Goal: Task Accomplishment & Management: Use online tool/utility

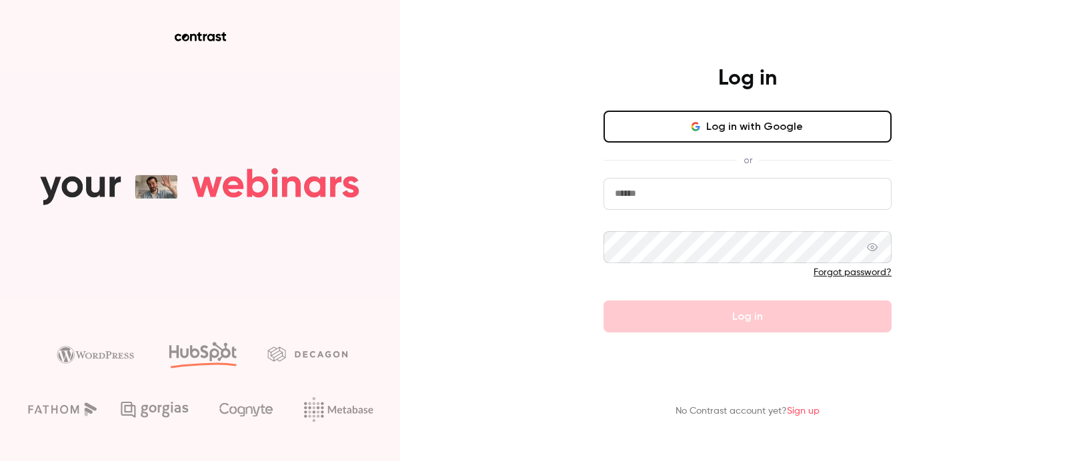
click at [739, 142] on button "Log in with Google" at bounding box center [747, 127] width 288 height 32
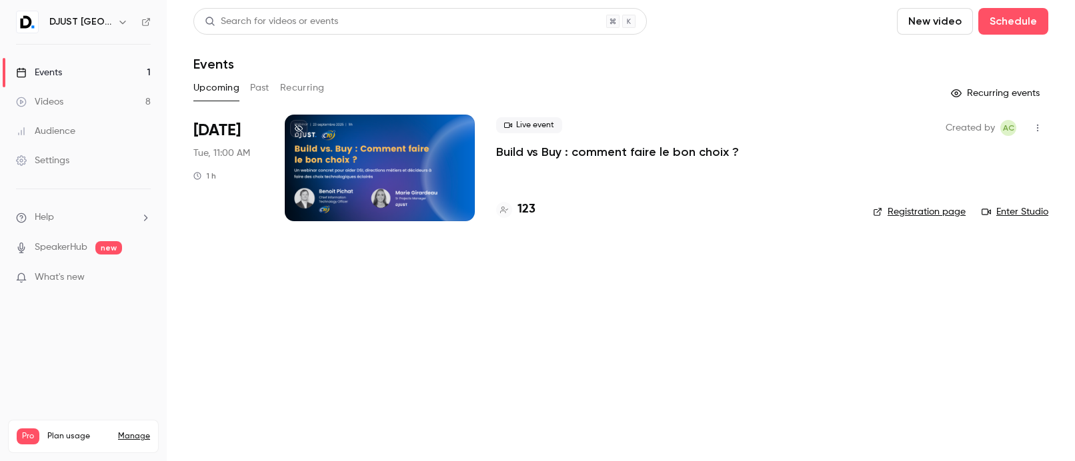
click at [524, 209] on h4 "123" at bounding box center [526, 210] width 18 height 18
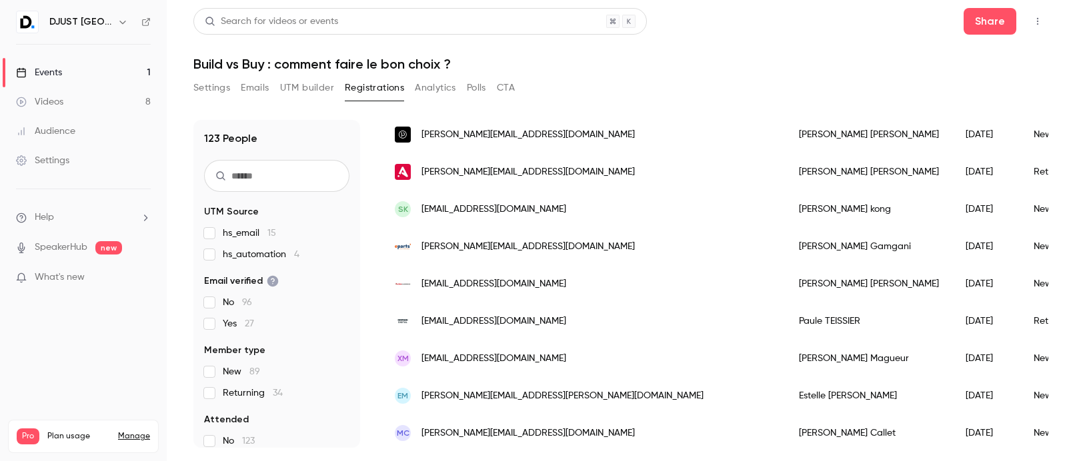
scroll to position [841, 0]
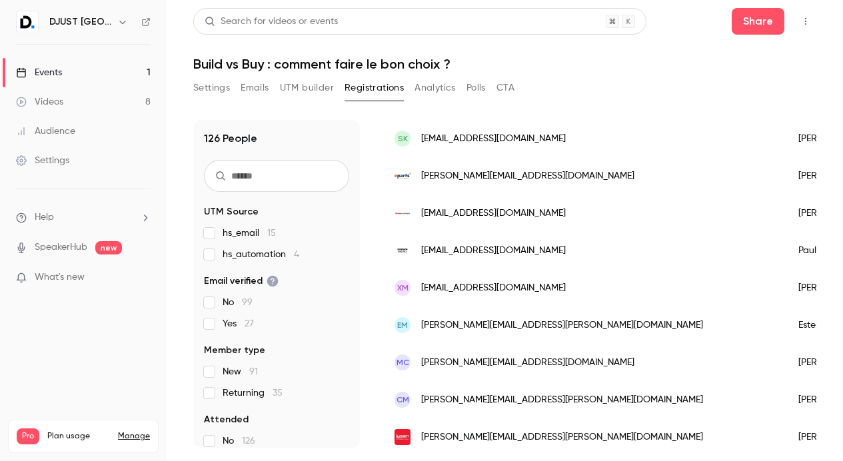
scroll to position [1248, 0]
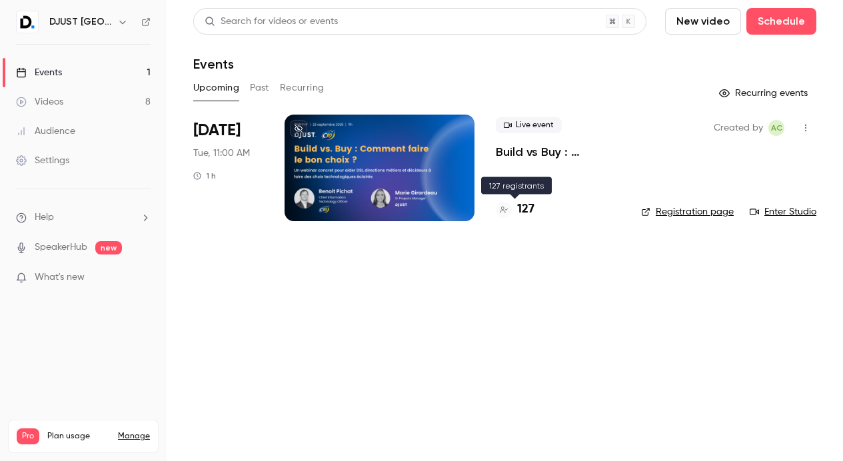
click at [522, 209] on h4 "127" at bounding box center [525, 210] width 17 height 18
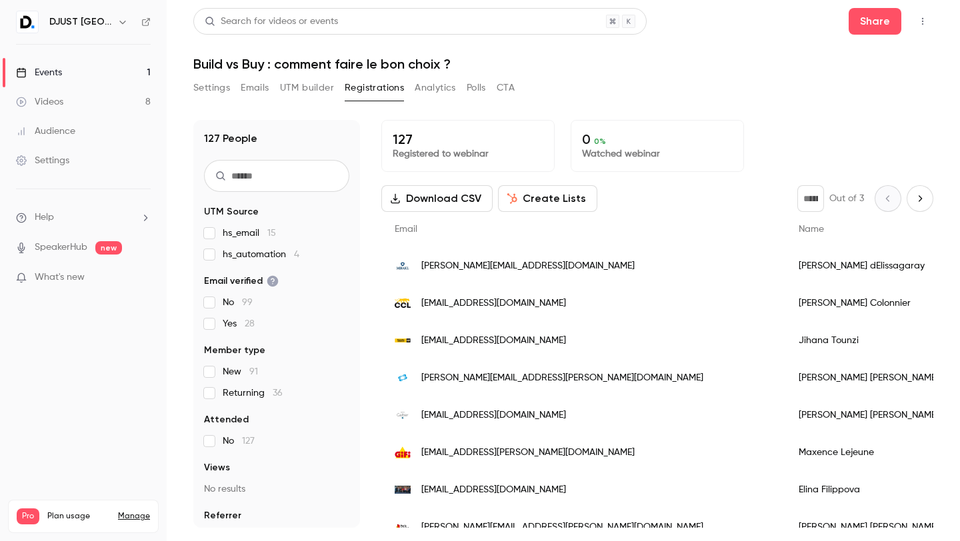
click at [79, 77] on link "Events 1" at bounding box center [83, 72] width 167 height 29
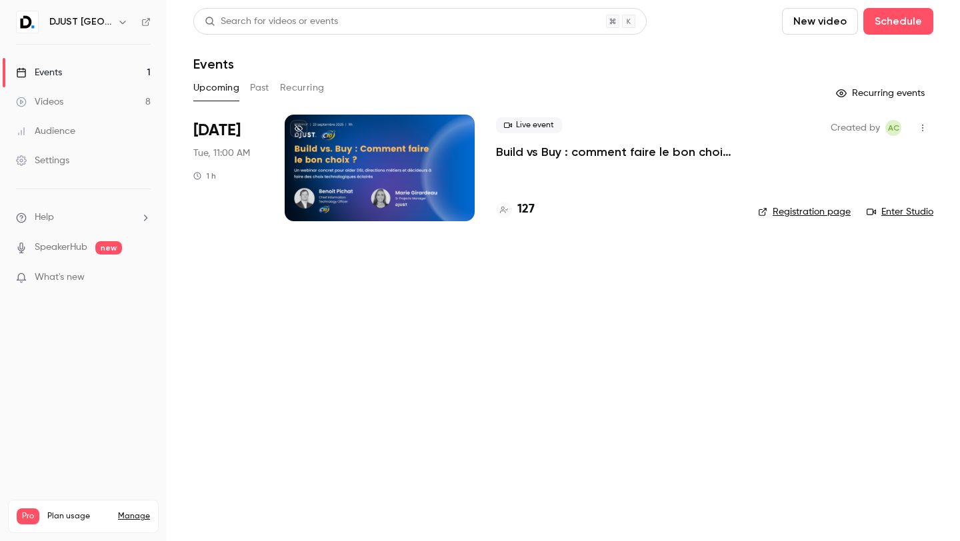
click at [908, 209] on link "Enter Studio" at bounding box center [900, 211] width 67 height 13
click at [261, 112] on div "Search for videos or events New video Schedule Events Upcoming Past Recurring R…" at bounding box center [563, 122] width 740 height 229
click at [925, 125] on icon "button" at bounding box center [922, 127] width 11 height 9
click at [861, 209] on li "Invite to Studio" at bounding box center [861, 196] width 144 height 35
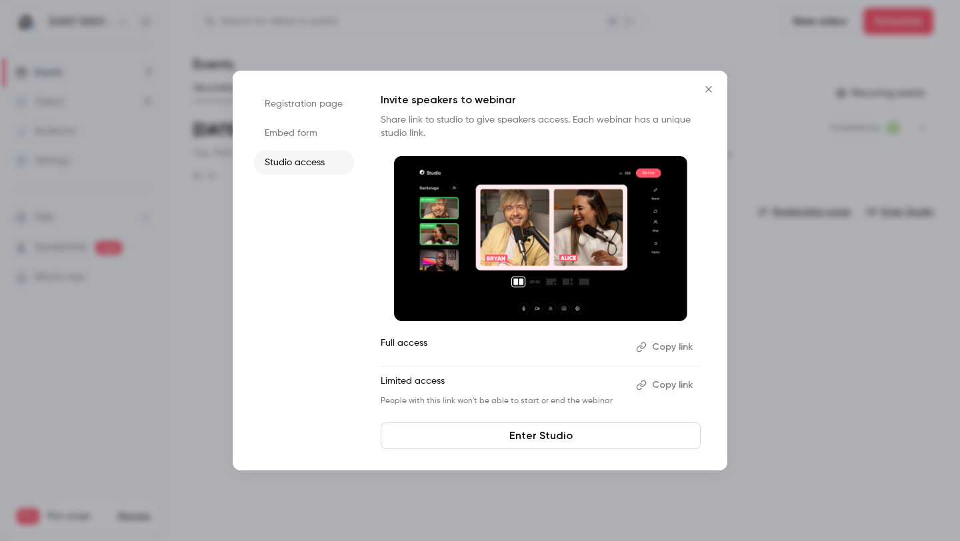
click at [591, 359] on ul "Full access Copy link Limited access Copy link People with this link won't be a…" at bounding box center [541, 372] width 320 height 70
click at [664, 385] on button "Copy link" at bounding box center [666, 385] width 70 height 21
click at [485, 389] on p "Limited access" at bounding box center [503, 385] width 245 height 21
click at [704, 97] on button "Close" at bounding box center [708, 89] width 27 height 27
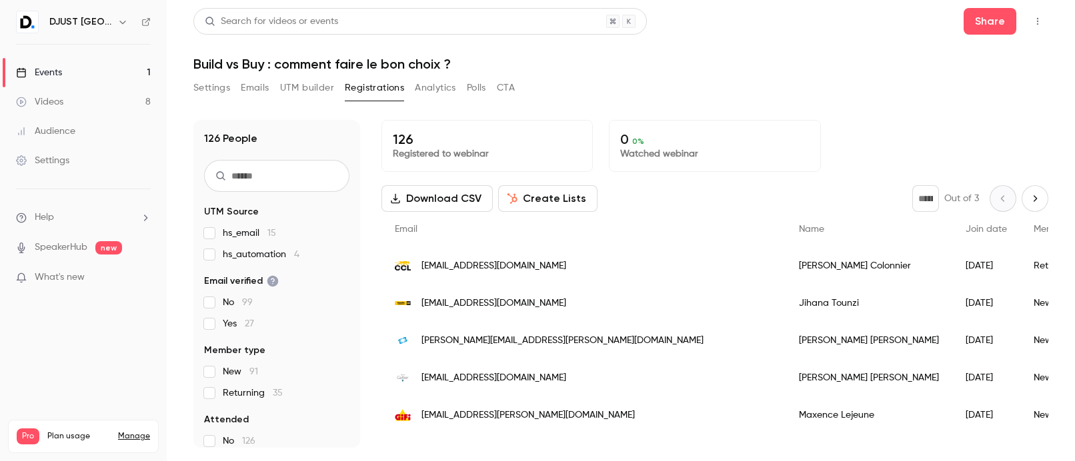
click at [754, 104] on div "126 People UTM Source hs_email 15 hs_automation 4 Email verified No 99 Yes 27 M…" at bounding box center [620, 276] width 855 height 344
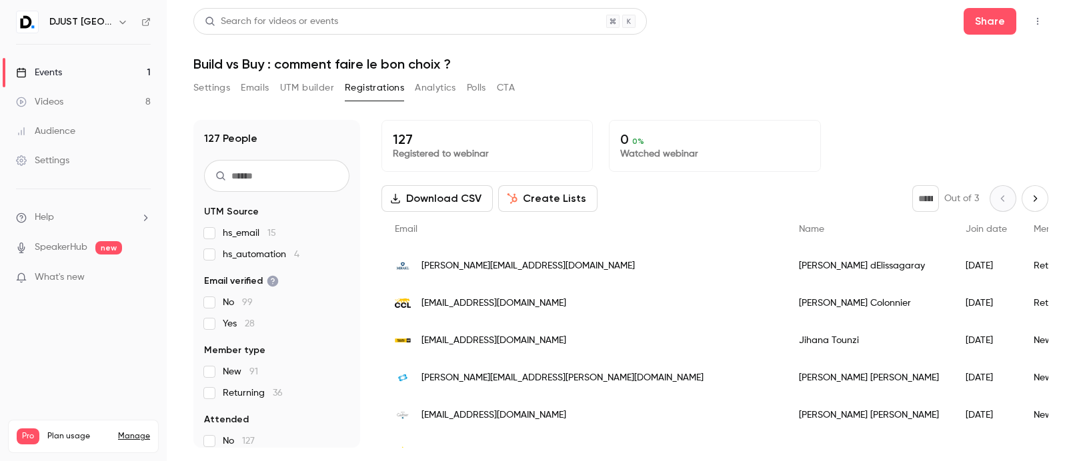
click at [79, 72] on link "Events 1" at bounding box center [83, 72] width 167 height 29
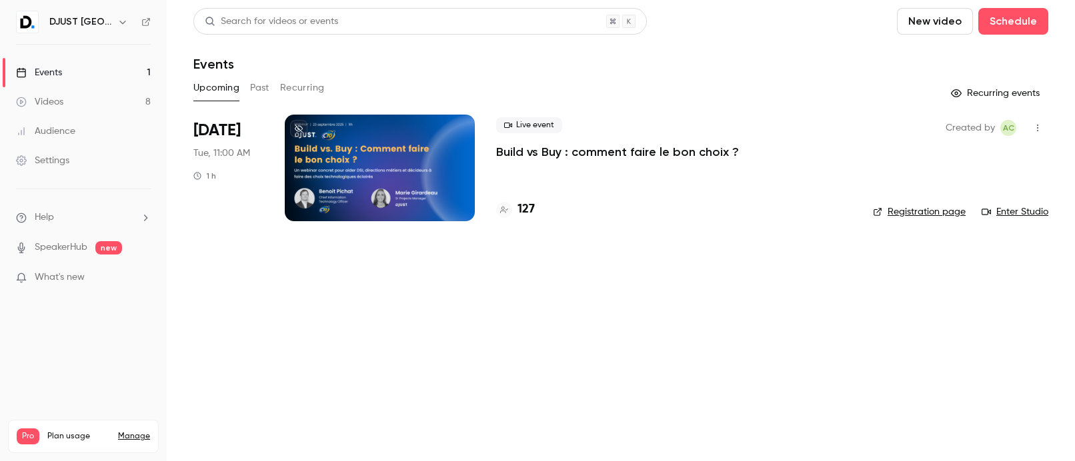
click at [79, 72] on link "Events 1" at bounding box center [83, 72] width 167 height 29
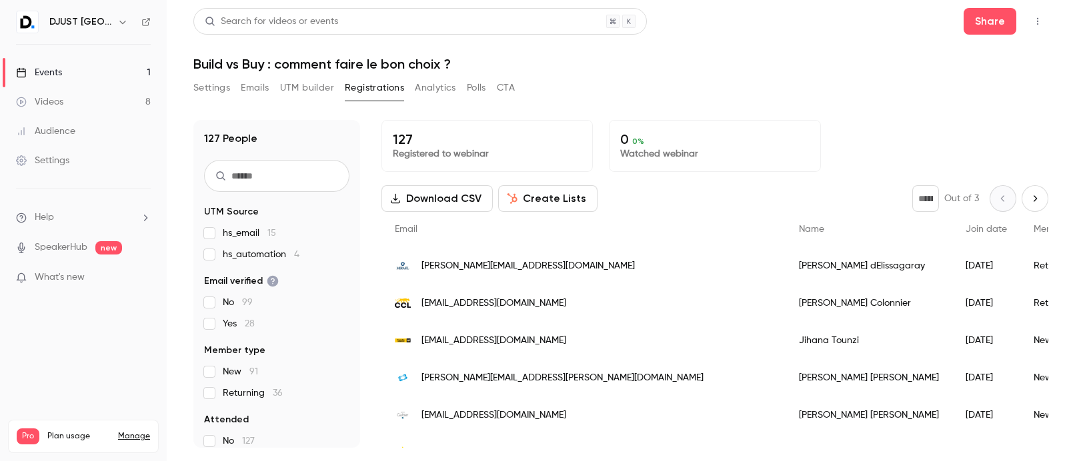
click at [56, 4] on nav "DJUST France Events 1 Videos 8 Audience Settings Help SpeakerHub new What's new…" at bounding box center [83, 230] width 167 height 461
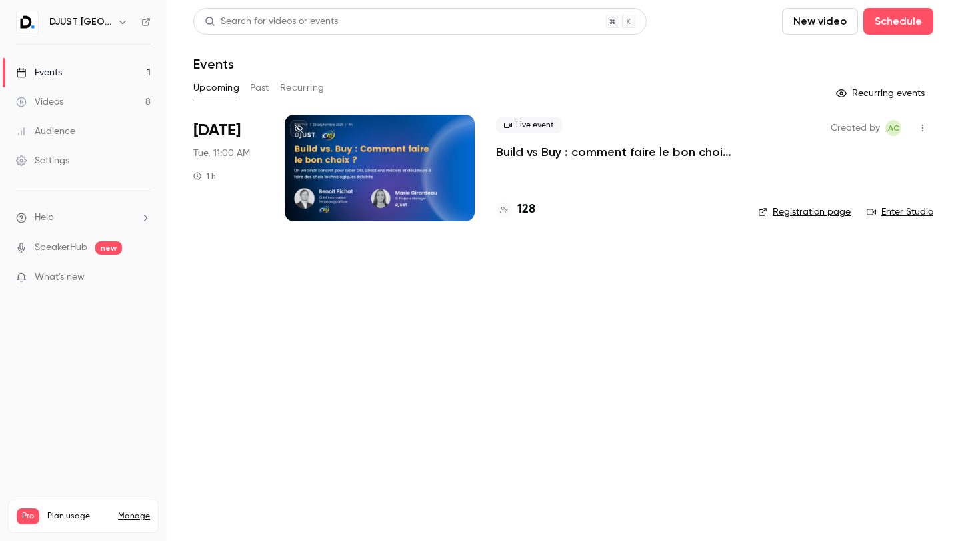
click at [520, 208] on h4 "128" at bounding box center [526, 210] width 18 height 18
